Goal: Information Seeking & Learning: Learn about a topic

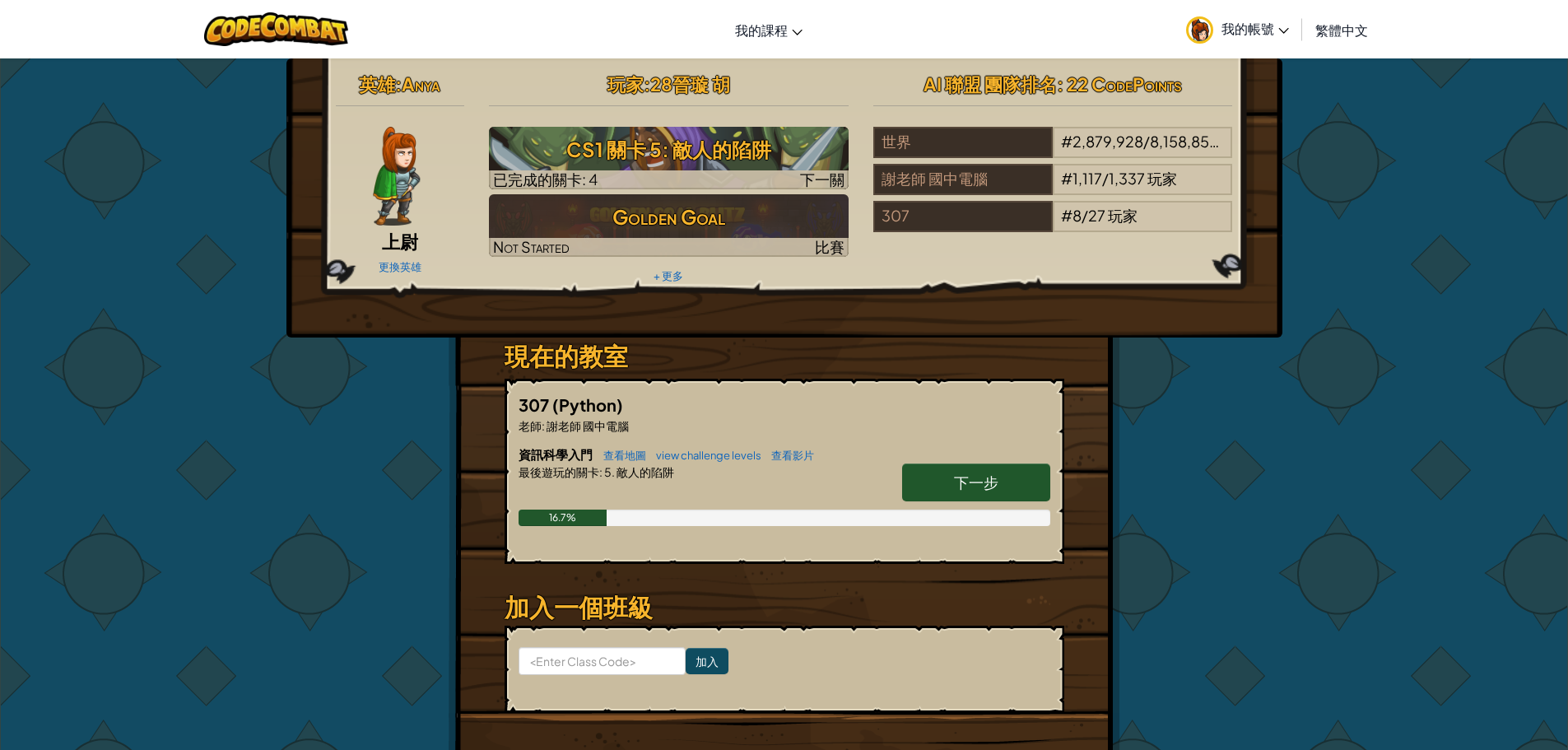
click at [1015, 468] on link "下一步" at bounding box center [976, 482] width 149 height 38
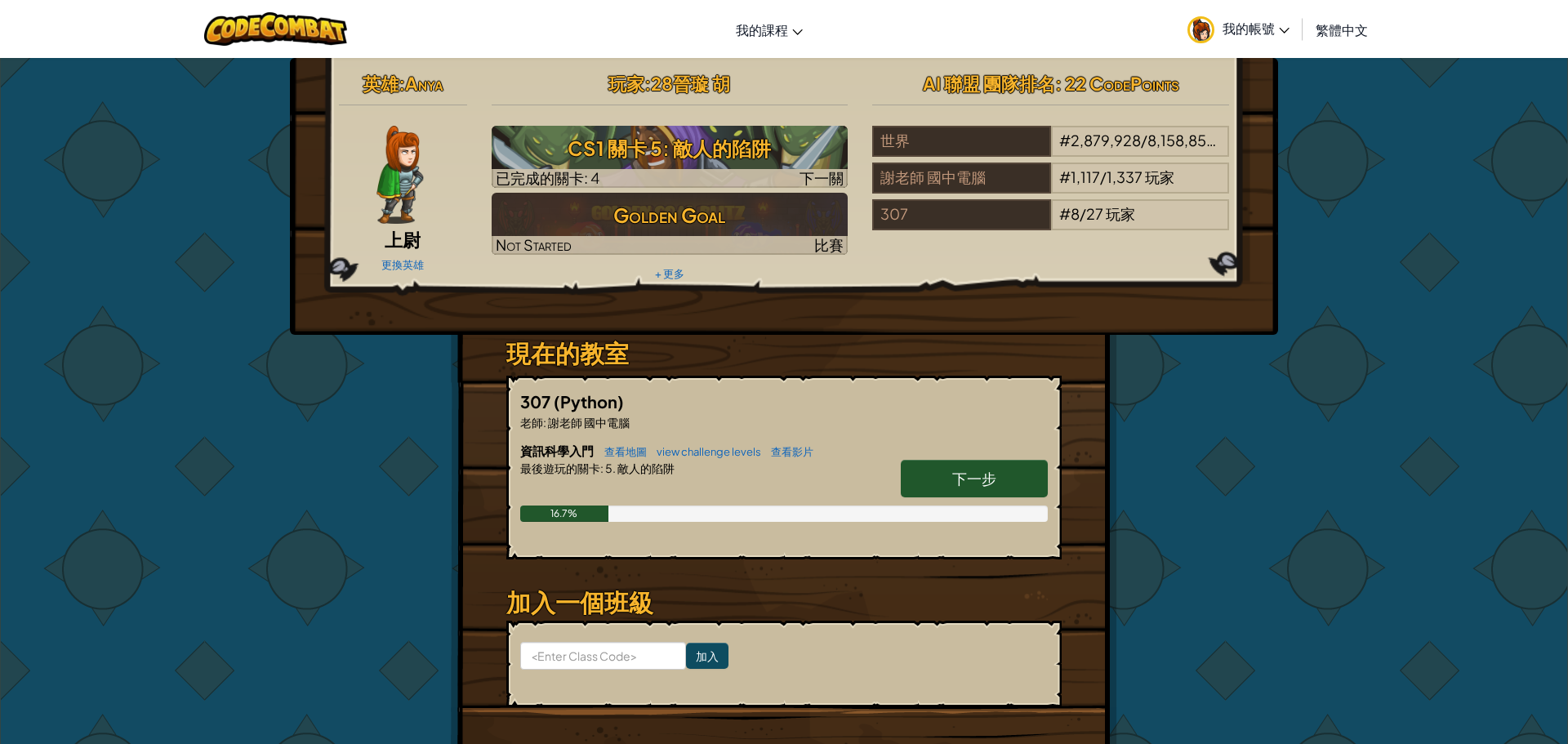
select select "zh-HANT"
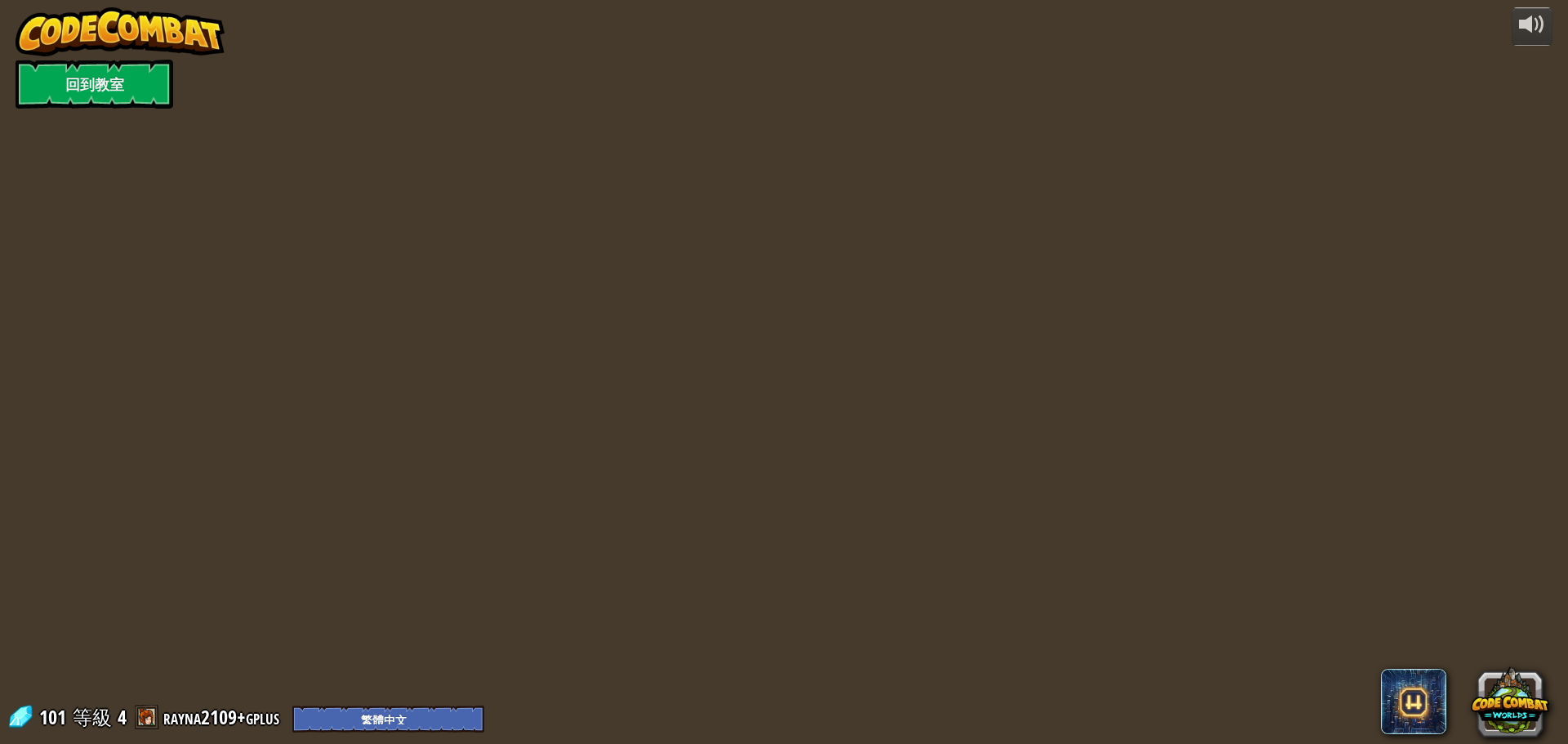
select select "zh-HANT"
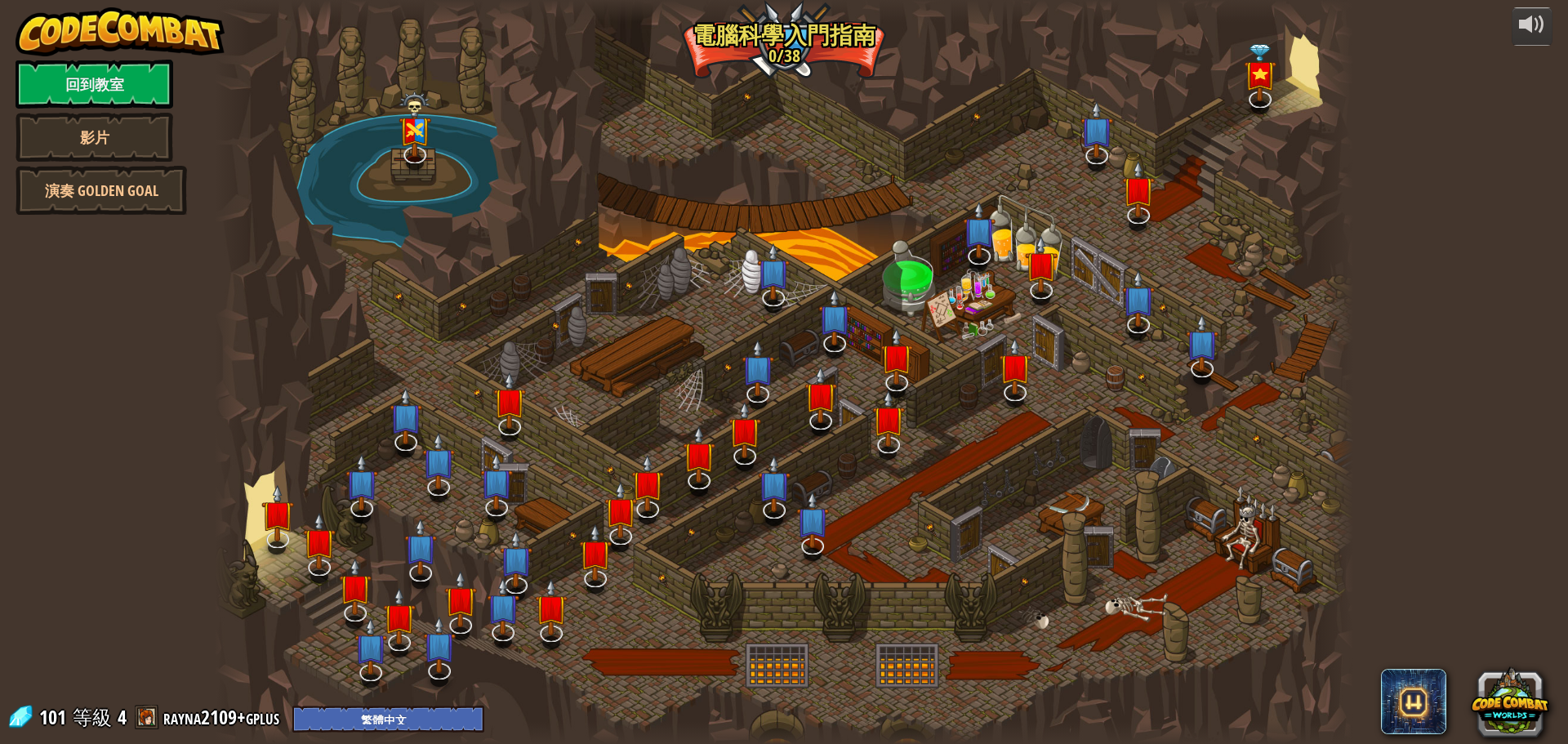
select select "zh-HANT"
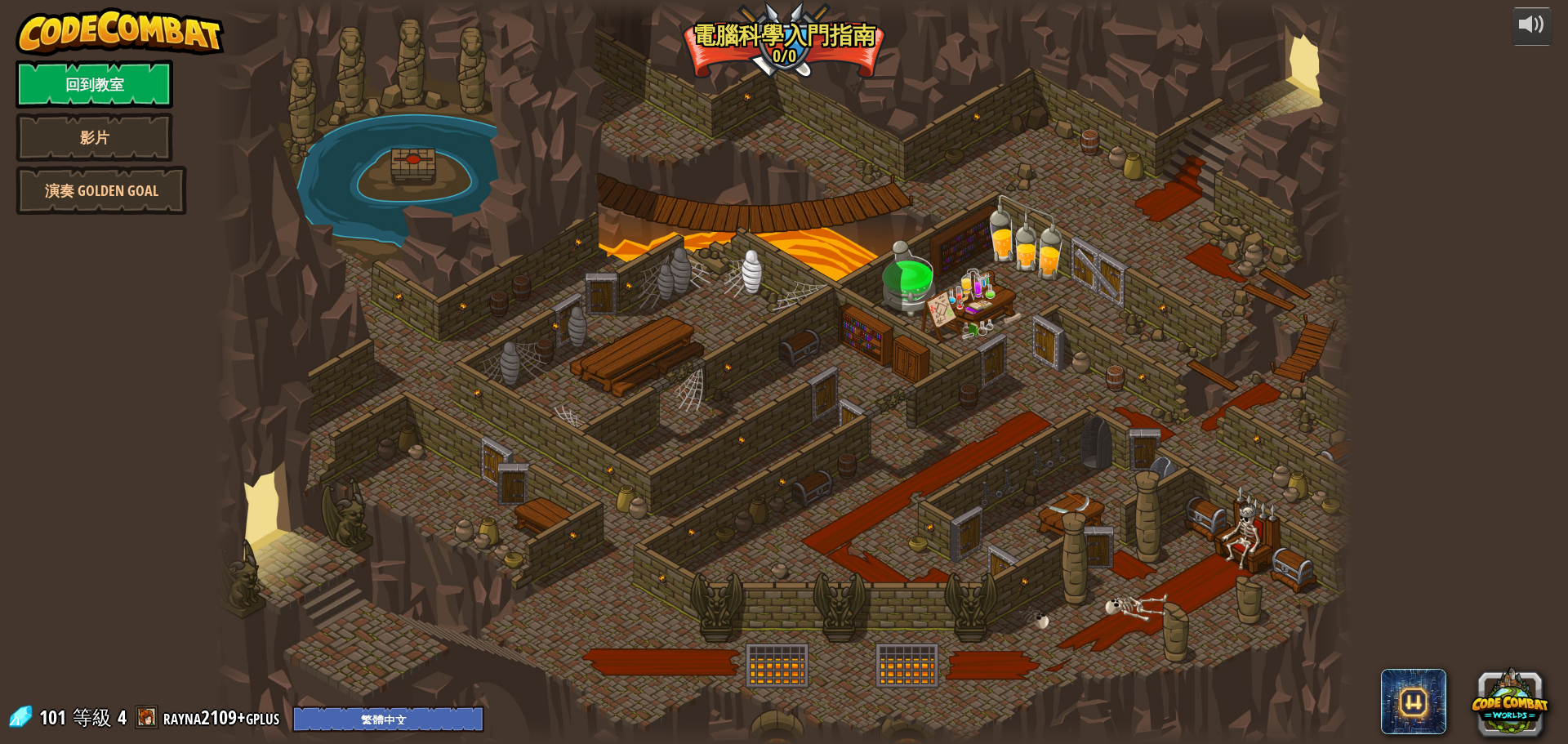
select select "zh-HANT"
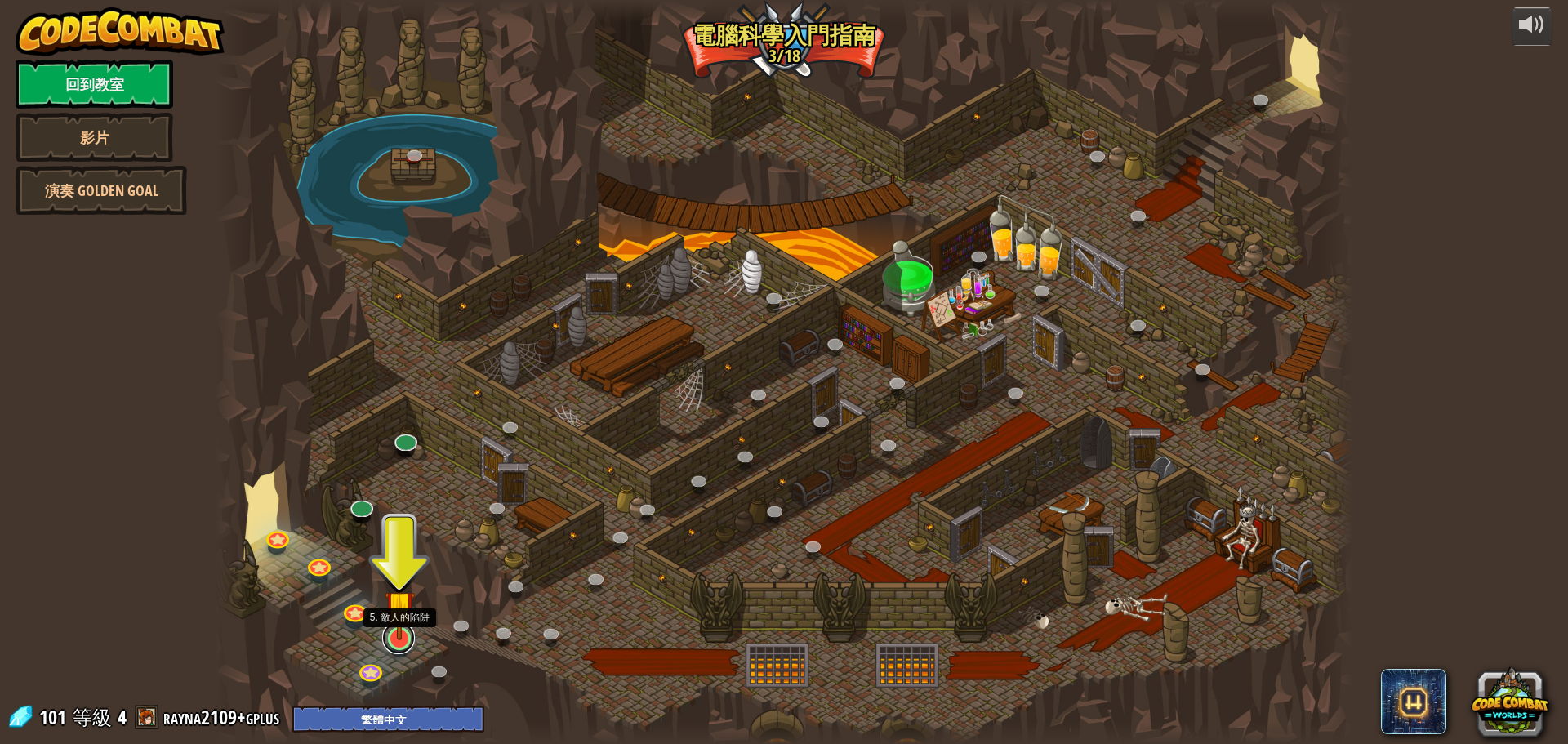
click at [399, 642] on link at bounding box center [399, 637] width 33 height 33
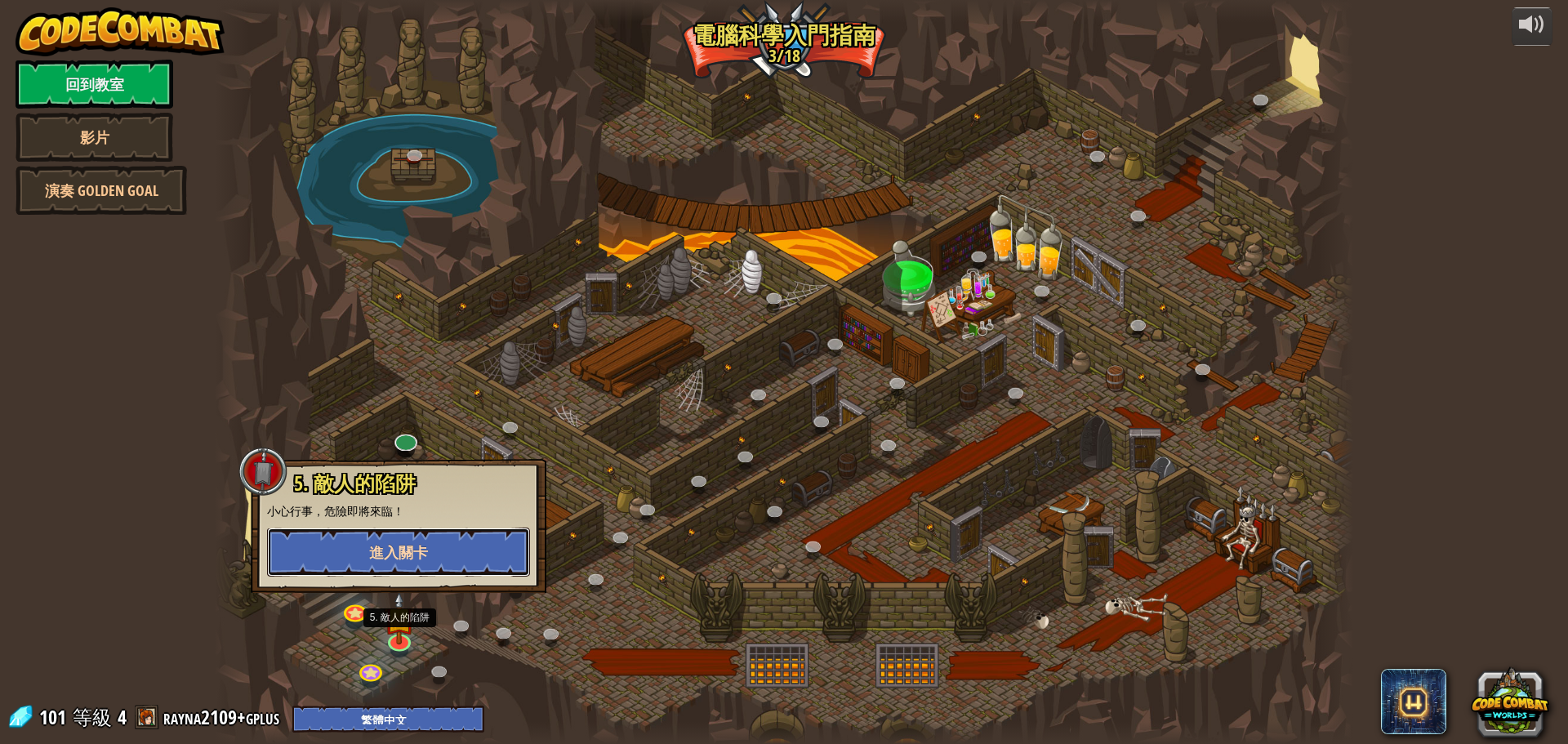
click at [428, 551] on button "進入關卡" at bounding box center [398, 551] width 263 height 49
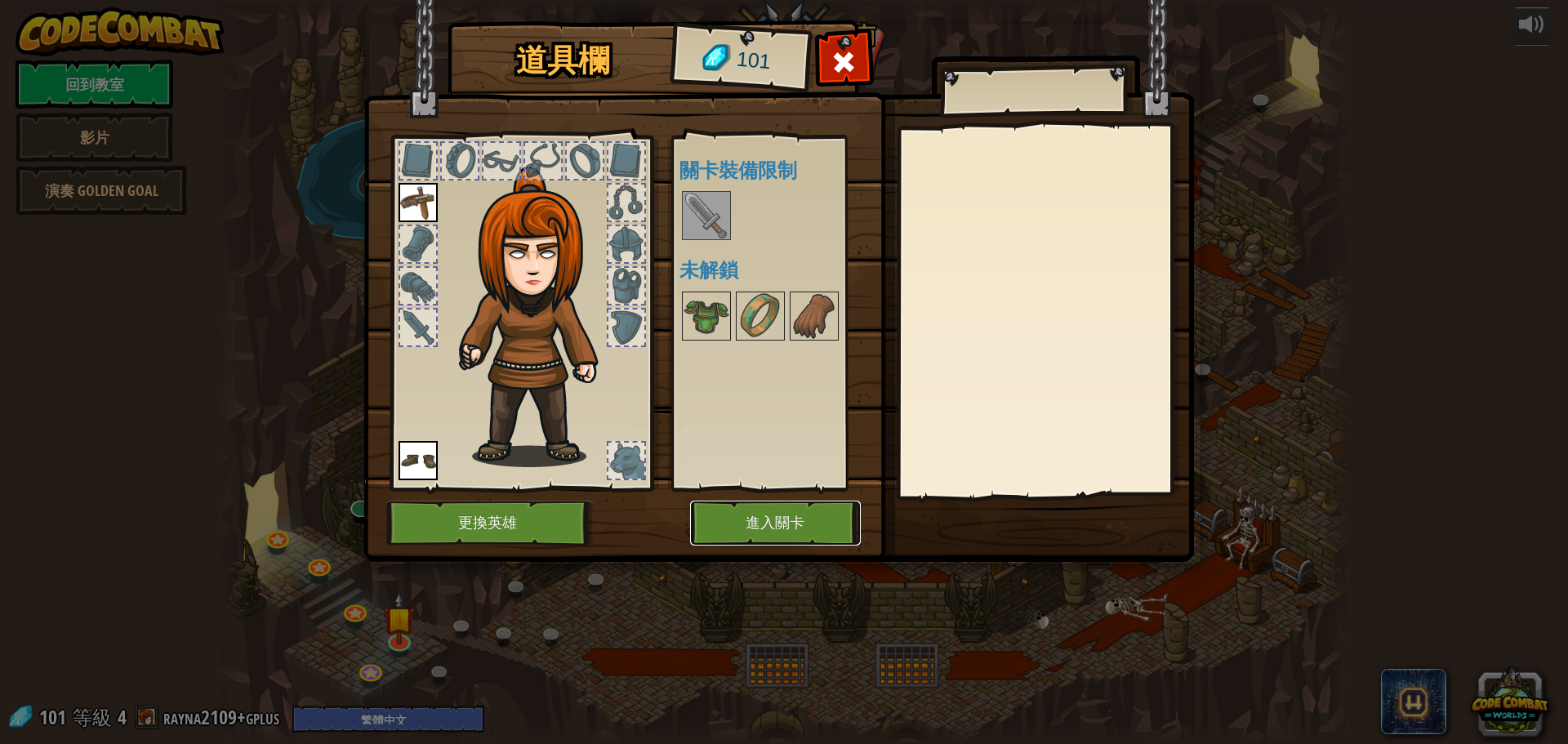
click at [800, 517] on button "進入關卡" at bounding box center [775, 523] width 171 height 45
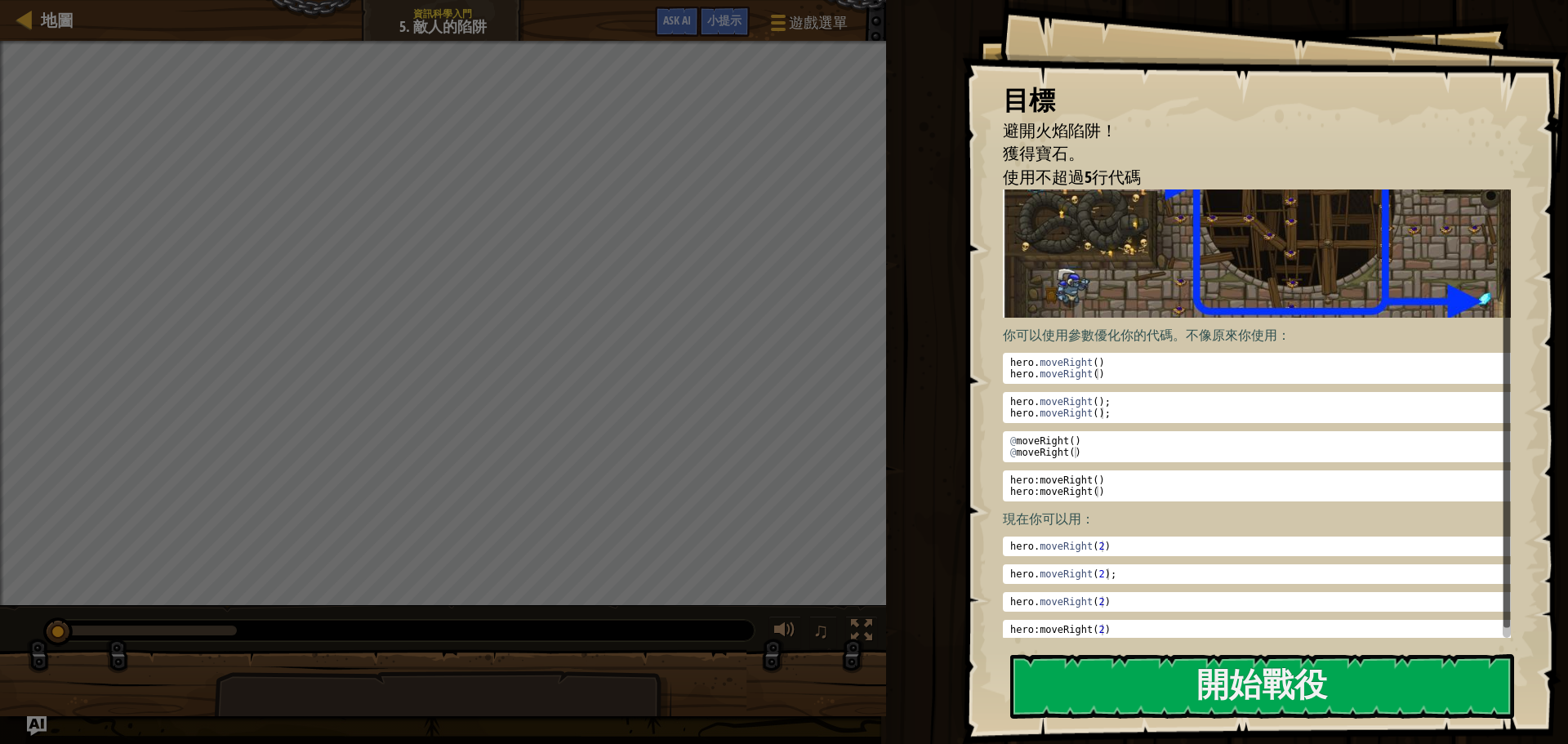
scroll to position [99, 0]
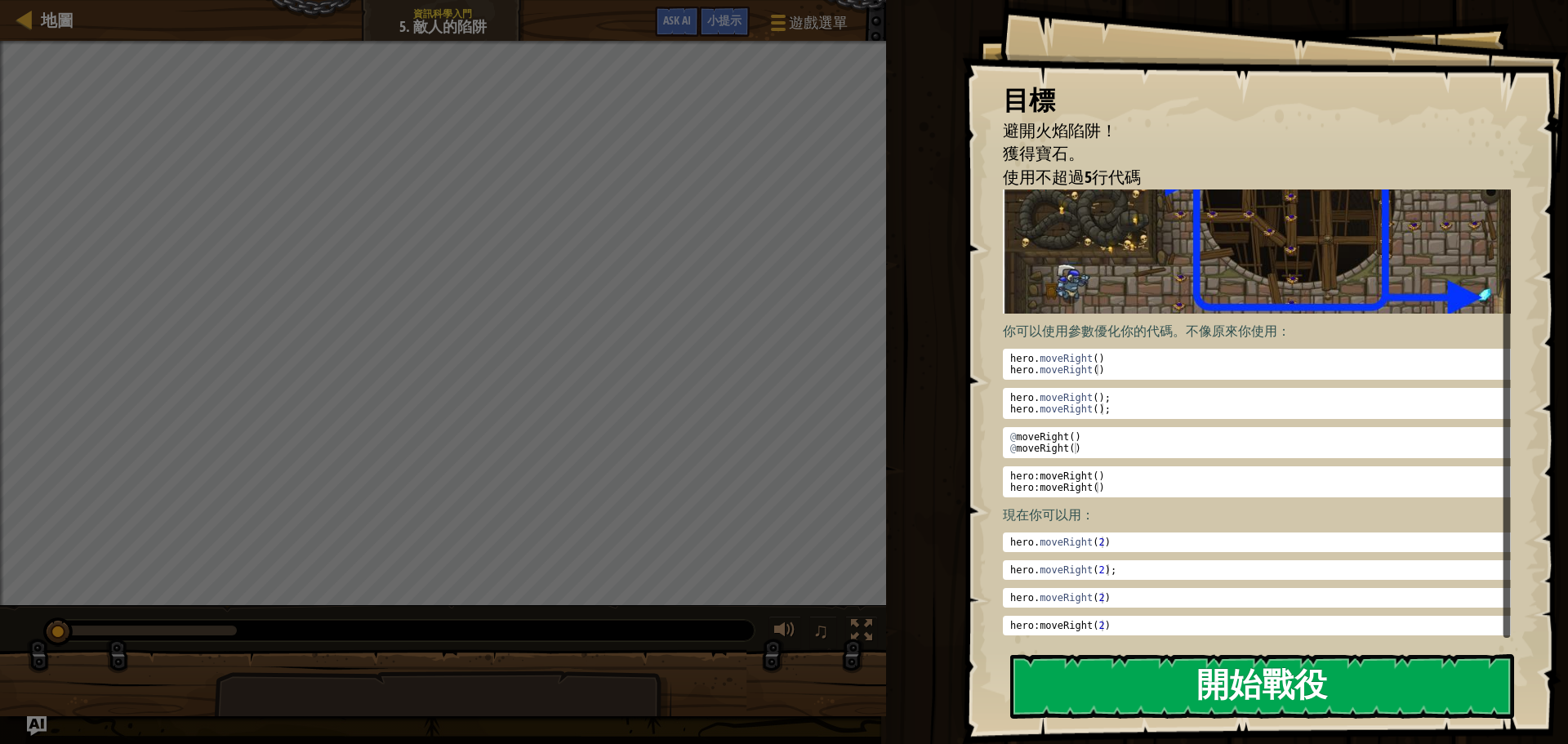
click at [1103, 679] on button "開始戰役" at bounding box center [1261, 685] width 504 height 64
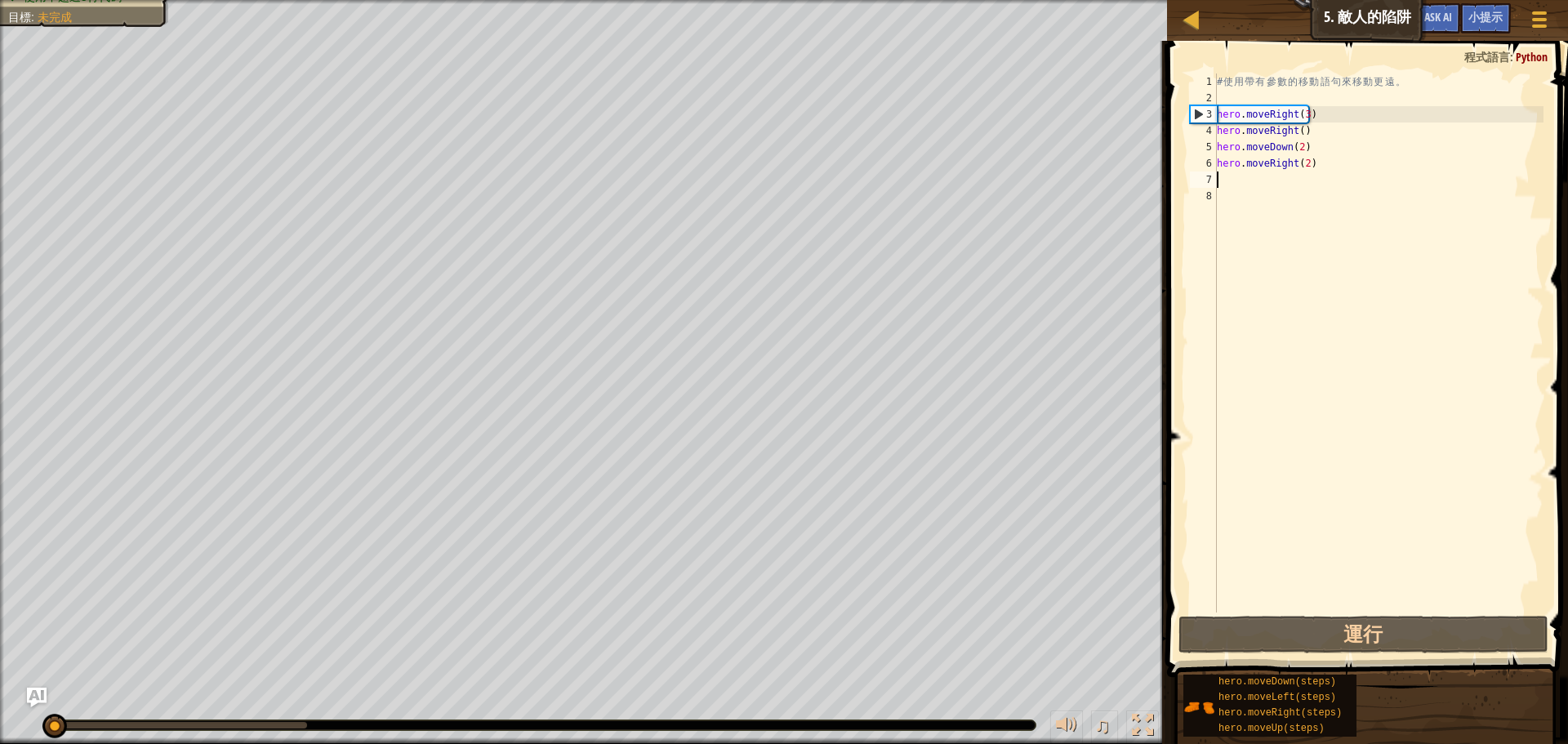
click at [1223, 175] on div "# 使 用 帶 有 參 數 的 移 動 語 句 來 移 動 更 遠 。 hero . moveRight ( 3 ) hero . moveRight ( )…" at bounding box center [1378, 359] width 330 height 571
